Goal: Find specific page/section: Find specific page/section

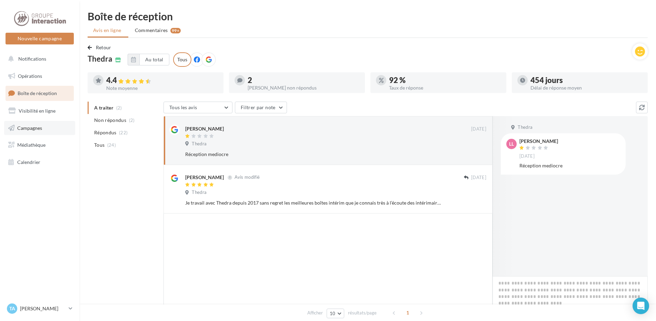
click at [29, 126] on span "Campagnes" at bounding box center [29, 128] width 25 height 6
